Goal: Information Seeking & Learning: Learn about a topic

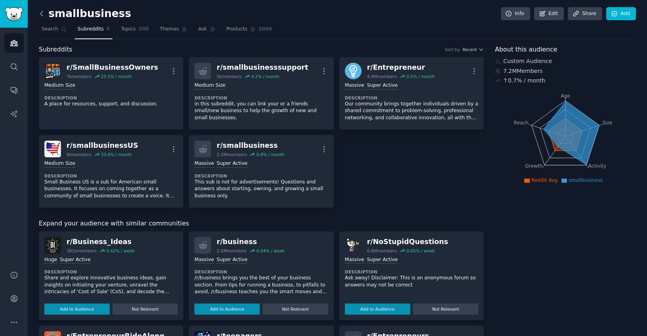
click at [42, 14] on icon at bounding box center [42, 14] width 8 height 8
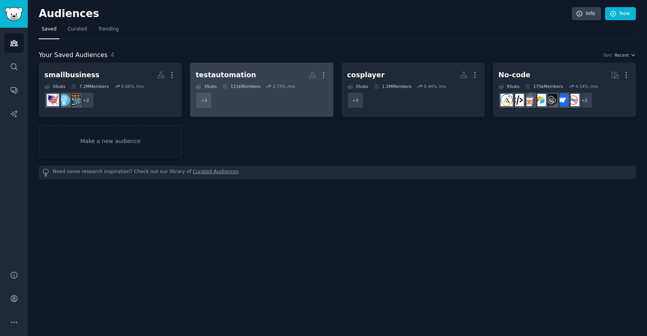
click at [293, 108] on dd "r/QualityAssurance, r/softwaretesting, r/testautomation + 3" at bounding box center [262, 100] width 132 height 22
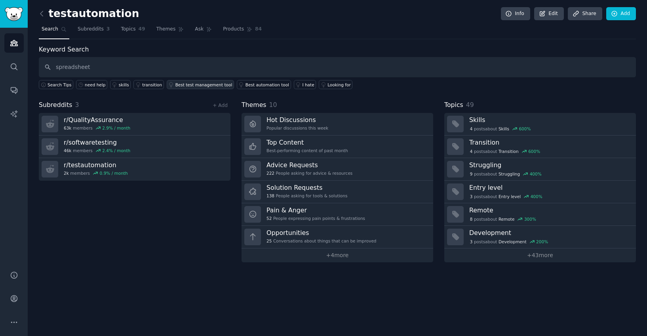
type input "spreadsheet"
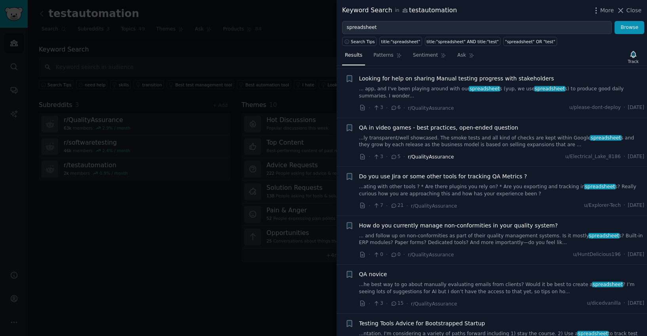
scroll to position [60, 0]
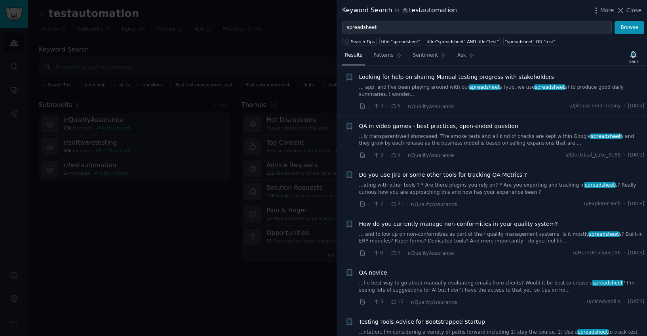
click at [484, 139] on link "...ly transparent/well showcased. The smoke tests and all kind of checks are ke…" at bounding box center [501, 140] width 285 height 14
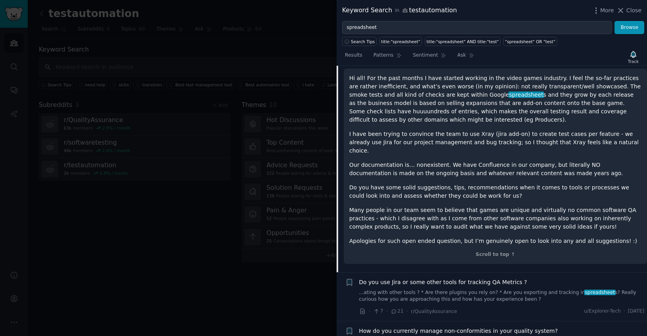
scroll to position [315, 0]
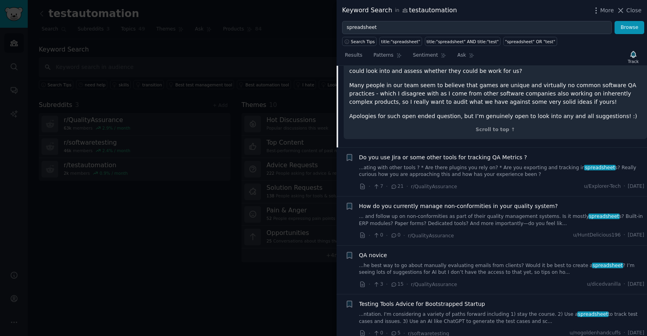
click at [508, 153] on span "Do you use Jira or some other tools for tracking QA Metrics ?" at bounding box center [443, 157] width 168 height 8
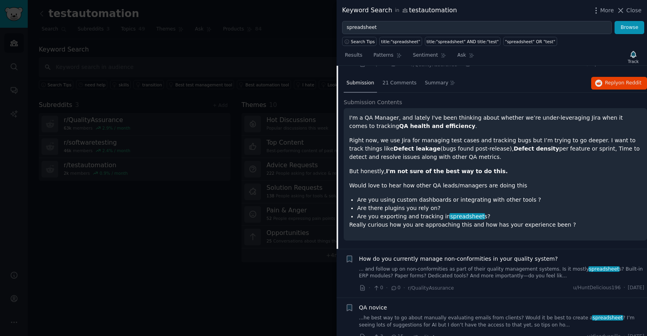
scroll to position [139, 0]
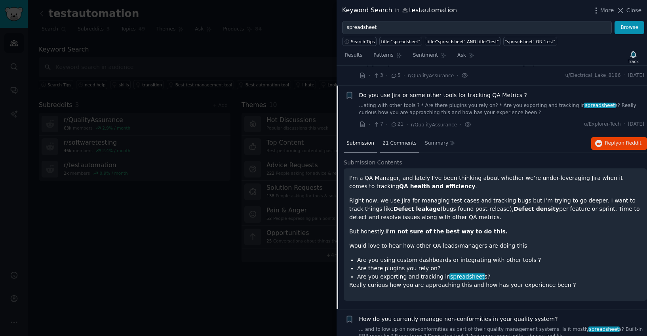
click at [391, 144] on span "21 Comments" at bounding box center [399, 143] width 34 height 7
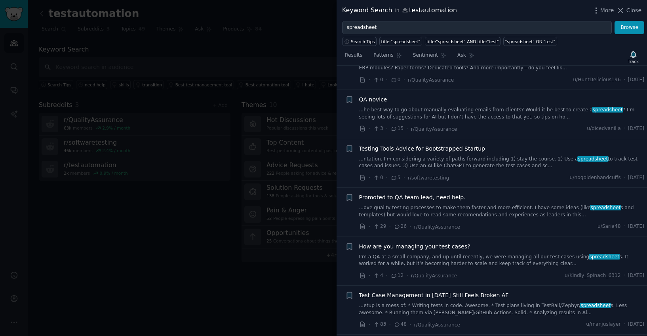
scroll to position [659, 0]
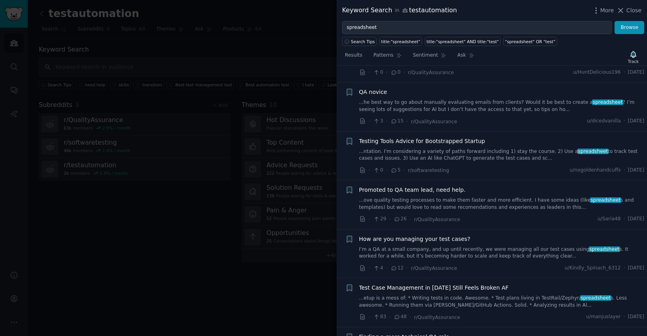
click at [495, 148] on link "...ntation. I'm considering a variety of paths forward including 1) stay the co…" at bounding box center [501, 155] width 285 height 14
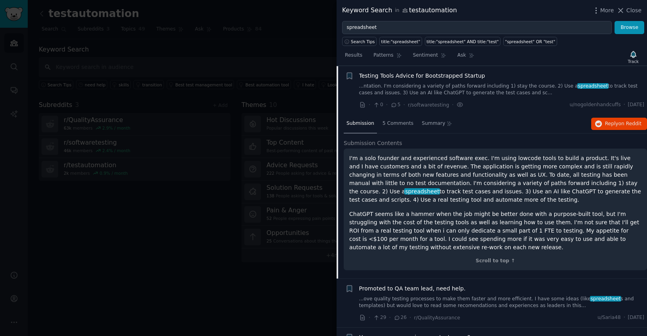
scroll to position [306, 0]
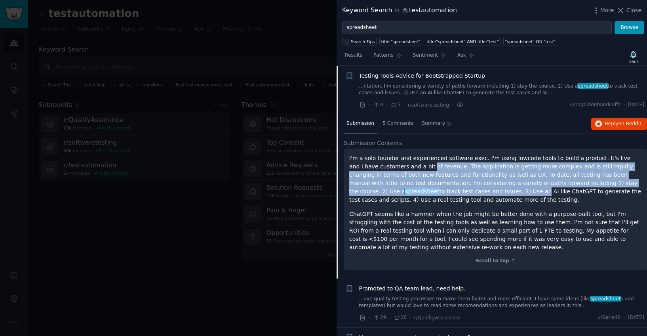
drag, startPoint x: 402, startPoint y: 165, endPoint x: 443, endPoint y: 194, distance: 49.7
click at [443, 194] on p "I'm a solo founder and experienced software exec. I'm using lowcode tools to bu…" at bounding box center [495, 179] width 292 height 50
click at [407, 150] on div "I'm a solo founder and experienced software exec. I'm using lowcode tools to bu…" at bounding box center [495, 209] width 303 height 122
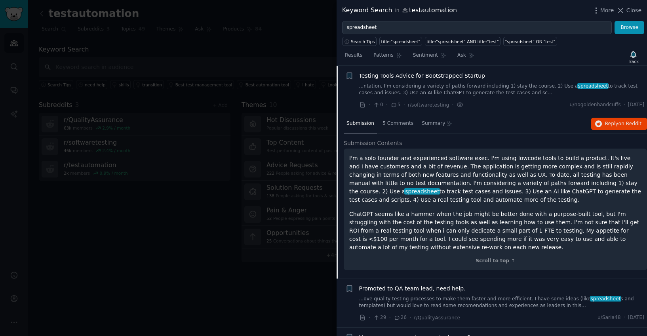
click at [407, 176] on p "I'm a solo founder and experienced software exec. I'm using lowcode tools to bu…" at bounding box center [495, 179] width 292 height 50
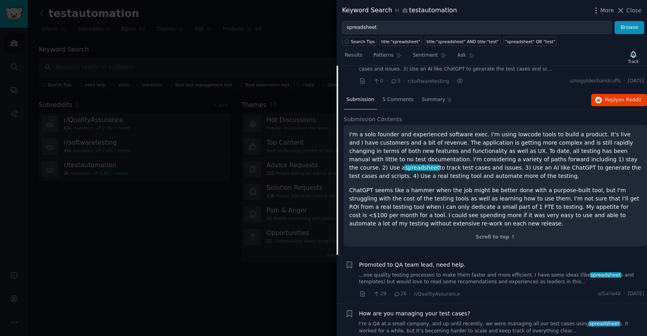
scroll to position [333, 0]
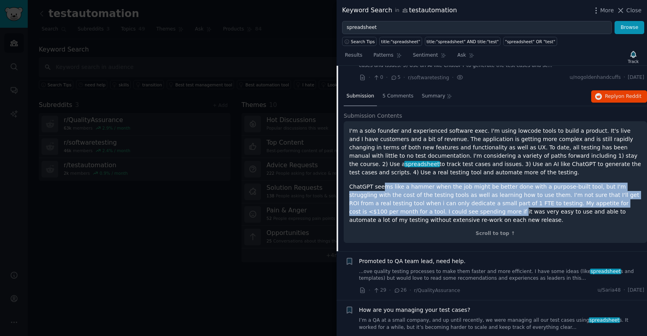
drag, startPoint x: 385, startPoint y: 184, endPoint x: 441, endPoint y: 215, distance: 63.4
click at [441, 214] on p "ChatGPT seems like a hammer when the job might be better done with a purpose-bu…" at bounding box center [495, 203] width 292 height 42
click at [456, 212] on p "ChatGPT seems like a hammer when the job might be better done with a purpose-bu…" at bounding box center [495, 203] width 292 height 42
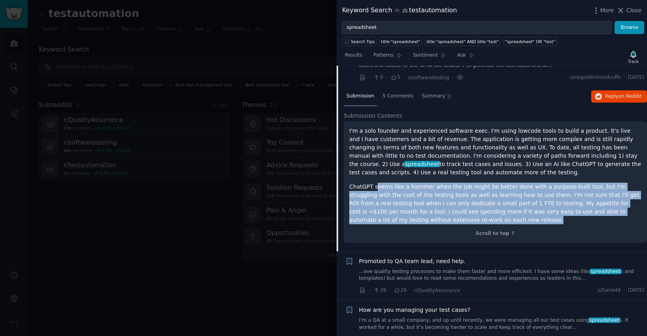
drag, startPoint x: 375, startPoint y: 190, endPoint x: 429, endPoint y: 225, distance: 63.8
click at [429, 225] on div "I'm a solo founder and experienced software exec. I'm using lowcode tools to bu…" at bounding box center [495, 182] width 303 height 122
click at [403, 207] on p "ChatGPT seems like a hammer when the job might be better done with a purpose-bu…" at bounding box center [495, 203] width 292 height 42
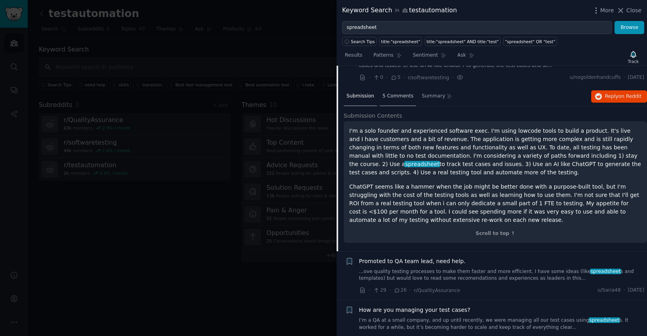
click at [393, 99] on span "5 Comments" at bounding box center [397, 96] width 31 height 7
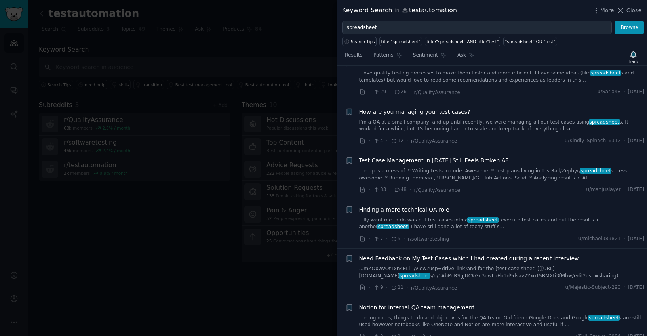
scroll to position [528, 0]
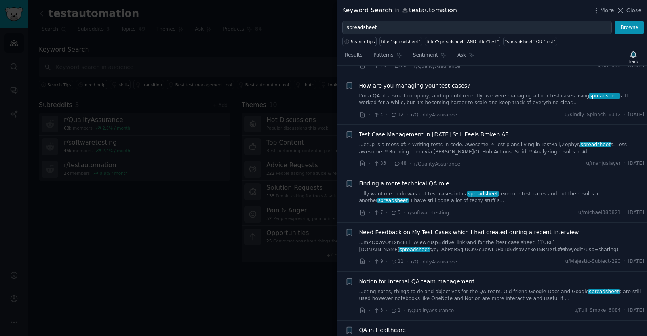
click at [510, 101] on link "I’m a QA at a small company, and up until recently, we were managing all our te…" at bounding box center [501, 100] width 285 height 14
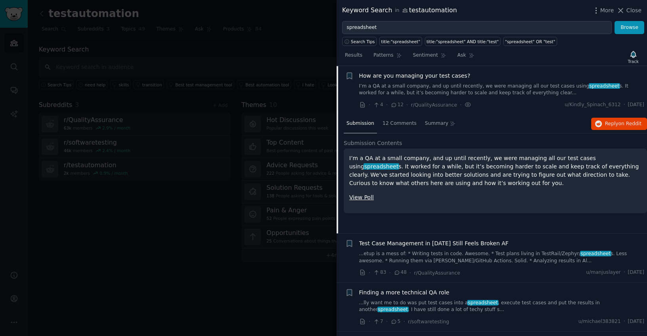
scroll to position [403, 0]
click at [399, 125] on span "12 Comments" at bounding box center [399, 123] width 34 height 7
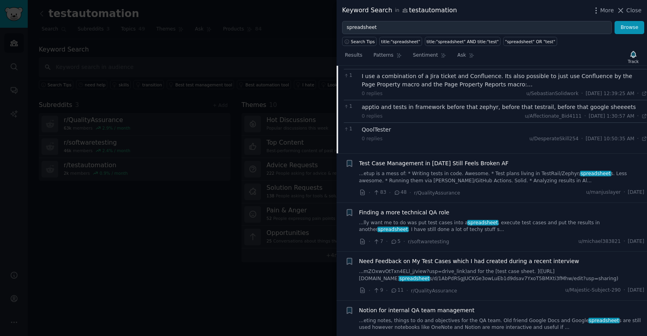
scroll to position [552, 0]
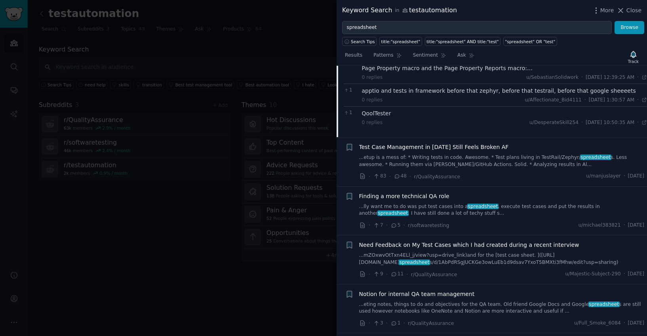
click at [513, 151] on div "Test Case Management in [DATE] Still Feels Broken AF ...etup is a mess of: * Wr…" at bounding box center [501, 155] width 285 height 25
click at [498, 160] on link "...etup is a mess of: * Writing tests in code. Awesome. * Test plans living in …" at bounding box center [501, 161] width 285 height 14
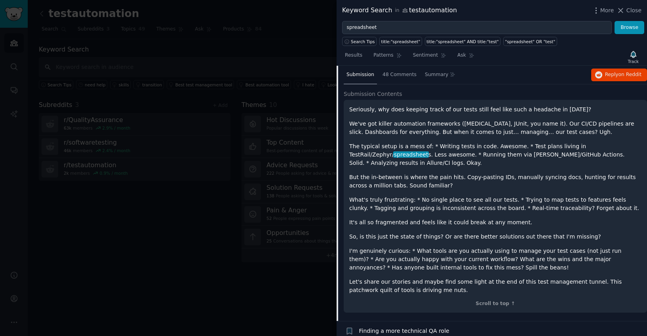
scroll to position [470, 0]
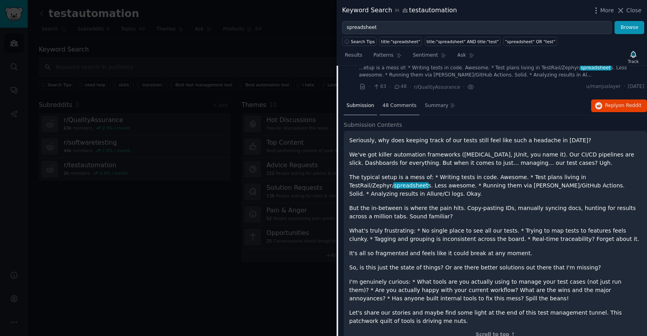
click at [402, 104] on span "48 Comments" at bounding box center [399, 105] width 34 height 7
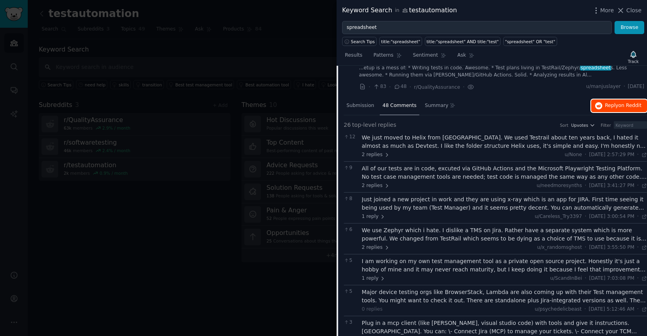
click at [612, 108] on span "Reply on Reddit" at bounding box center [623, 105] width 36 height 7
